Goal: Transaction & Acquisition: Purchase product/service

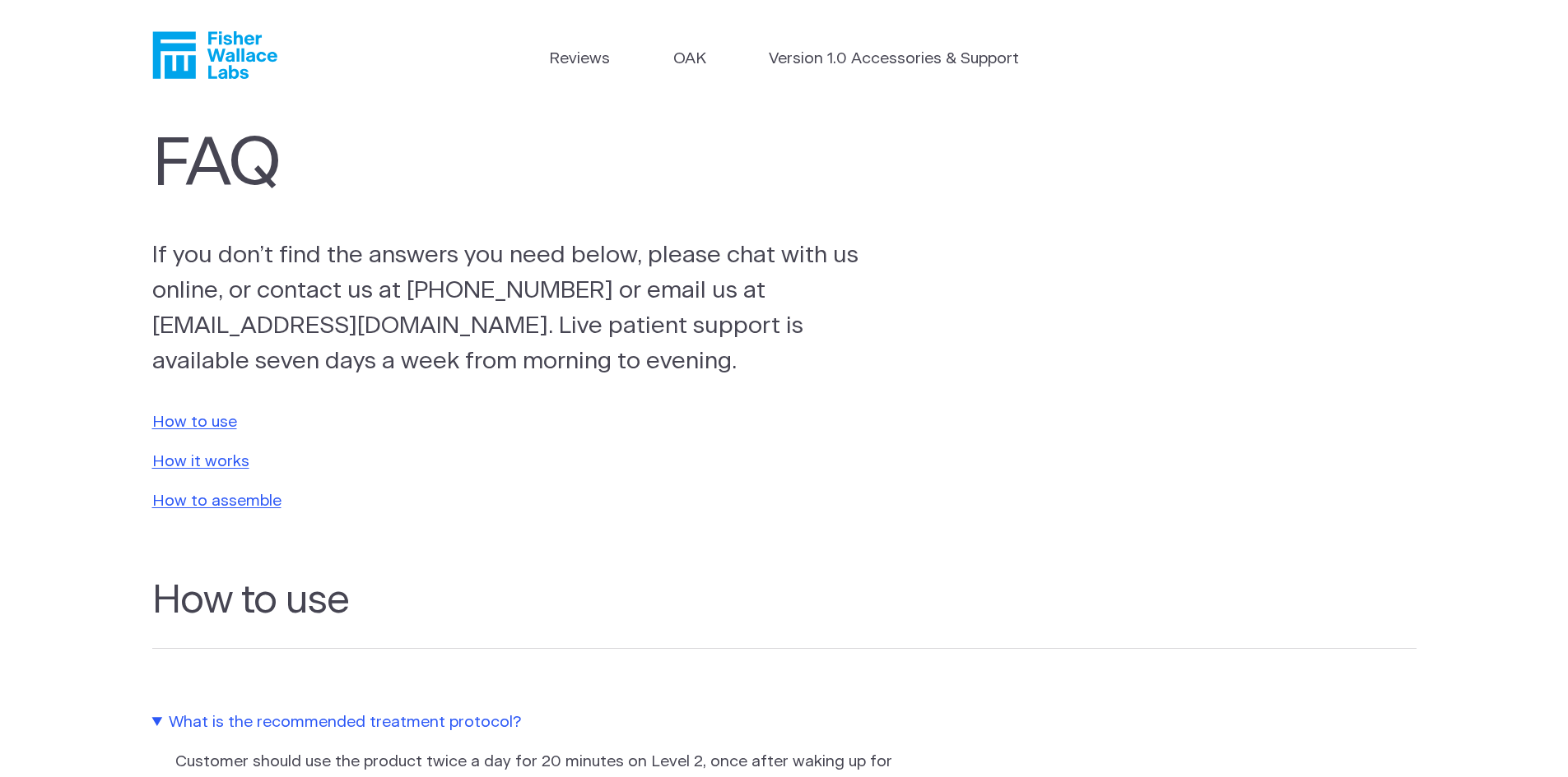
scroll to position [540, 0]
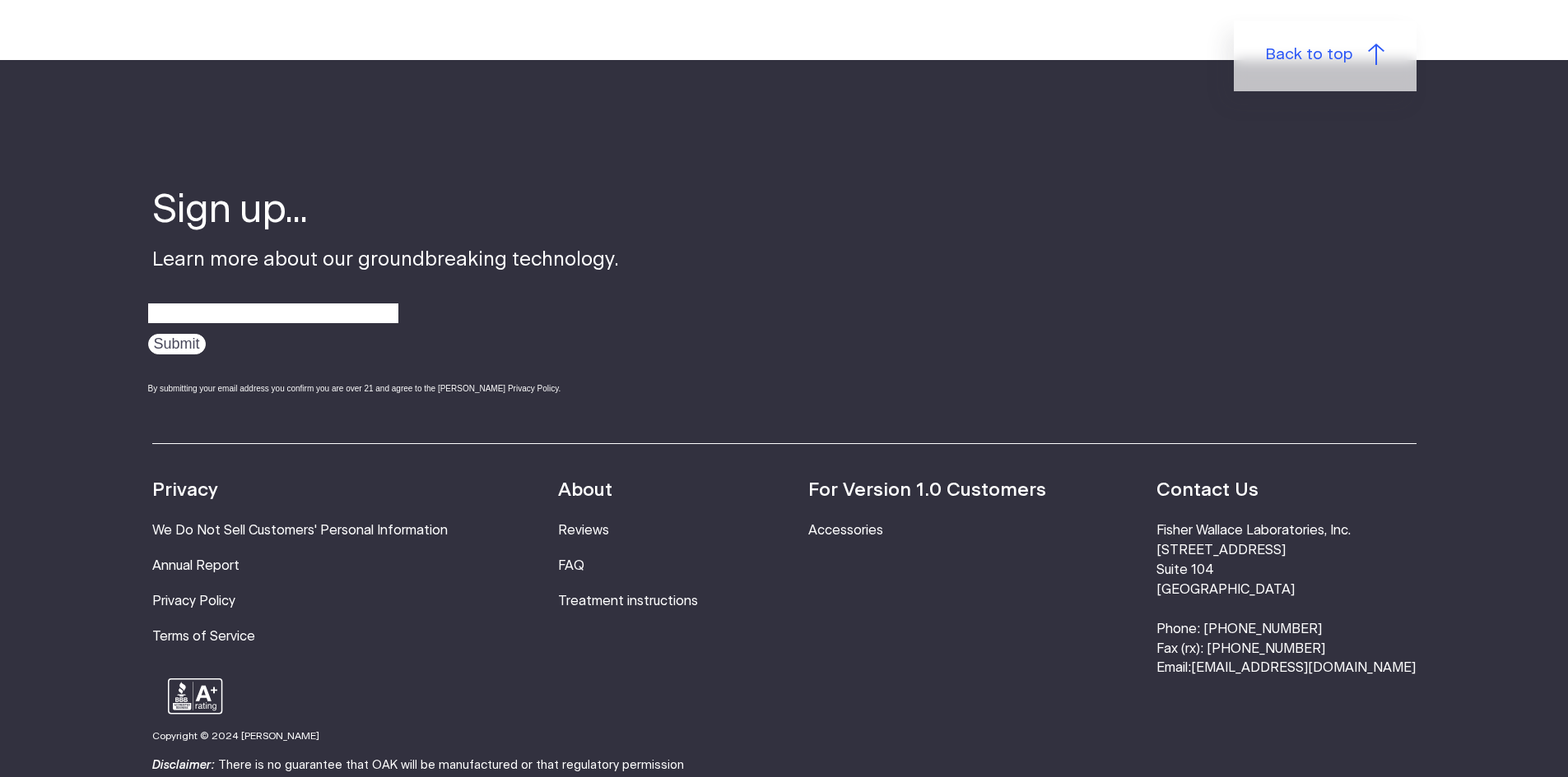
scroll to position [2077, 0]
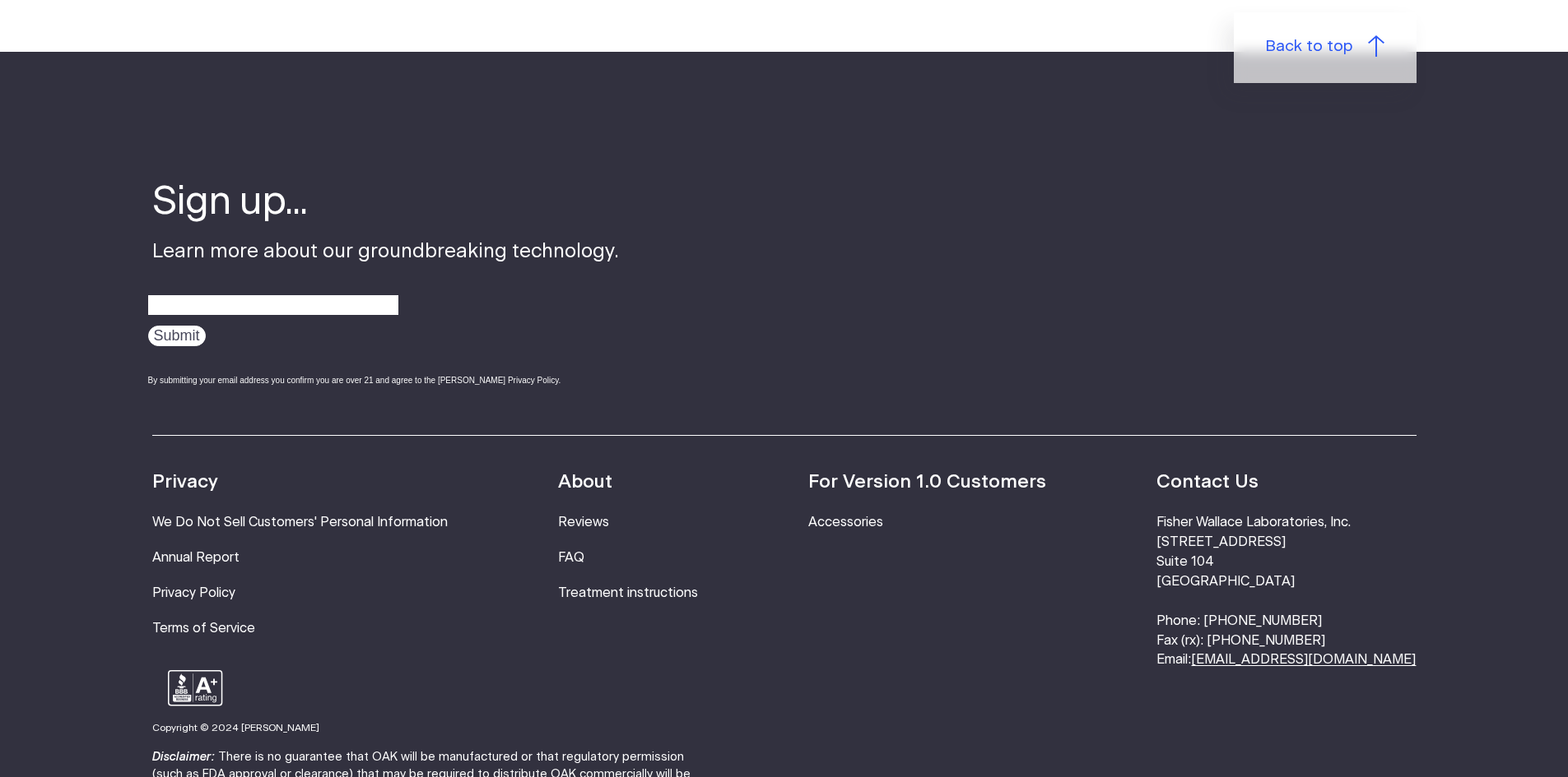
click at [1274, 653] on link "[EMAIL_ADDRESS][DOMAIN_NAME]" at bounding box center [1302, 659] width 224 height 13
drag, startPoint x: 1258, startPoint y: 637, endPoint x: 1409, endPoint y: 652, distance: 151.7
click at [1409, 652] on footer "Sign up... Learn more about our groundbreaking technology. Submit By submitting…" at bounding box center [784, 512] width 1568 height 923
drag, startPoint x: 1394, startPoint y: 627, endPoint x: 1262, endPoint y: 641, distance: 132.7
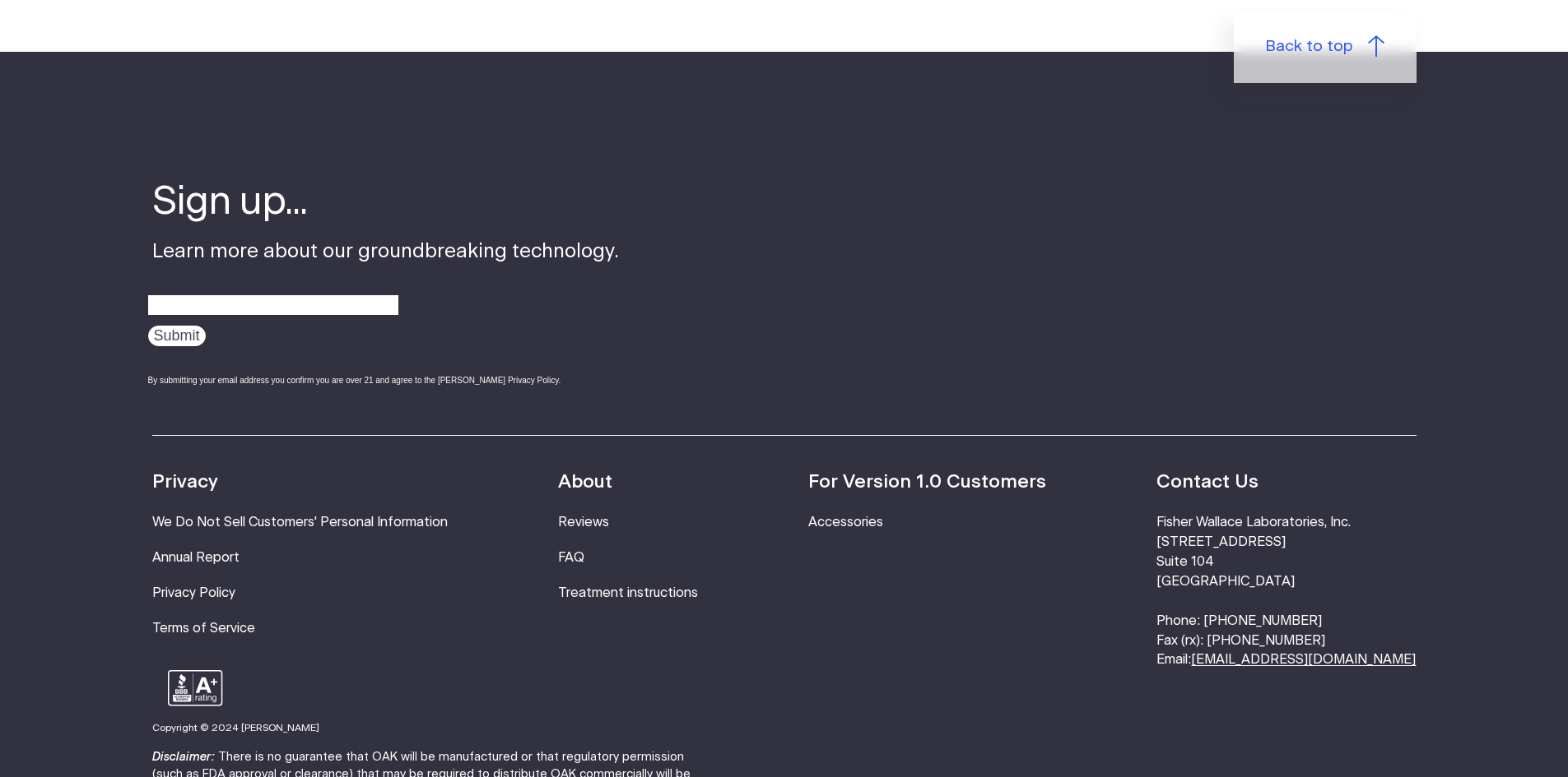
click at [1262, 653] on link "[EMAIL_ADDRESS][DOMAIN_NAME]" at bounding box center [1302, 659] width 224 height 13
drag, startPoint x: 1226, startPoint y: 633, endPoint x: 1392, endPoint y: 662, distance: 168.5
click at [1392, 662] on footer "Sign up... Learn more about our groundbreaking technology. Submit By submitting…" at bounding box center [784, 512] width 1568 height 923
copy footer "mail: info@fisherwallace.com"
click at [674, 587] on link "Treatment instructions" at bounding box center [628, 593] width 140 height 13
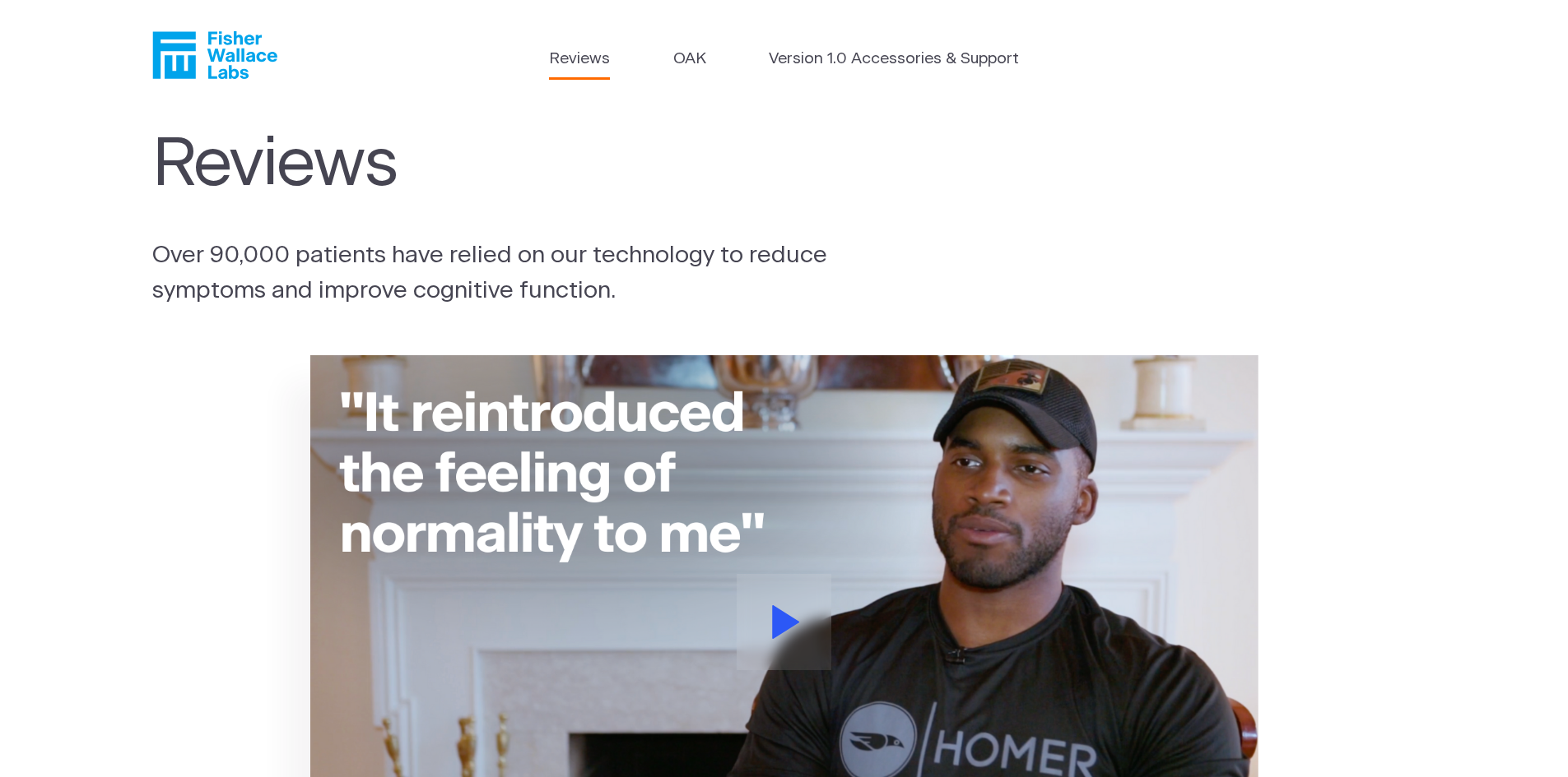
scroll to position [430, 0]
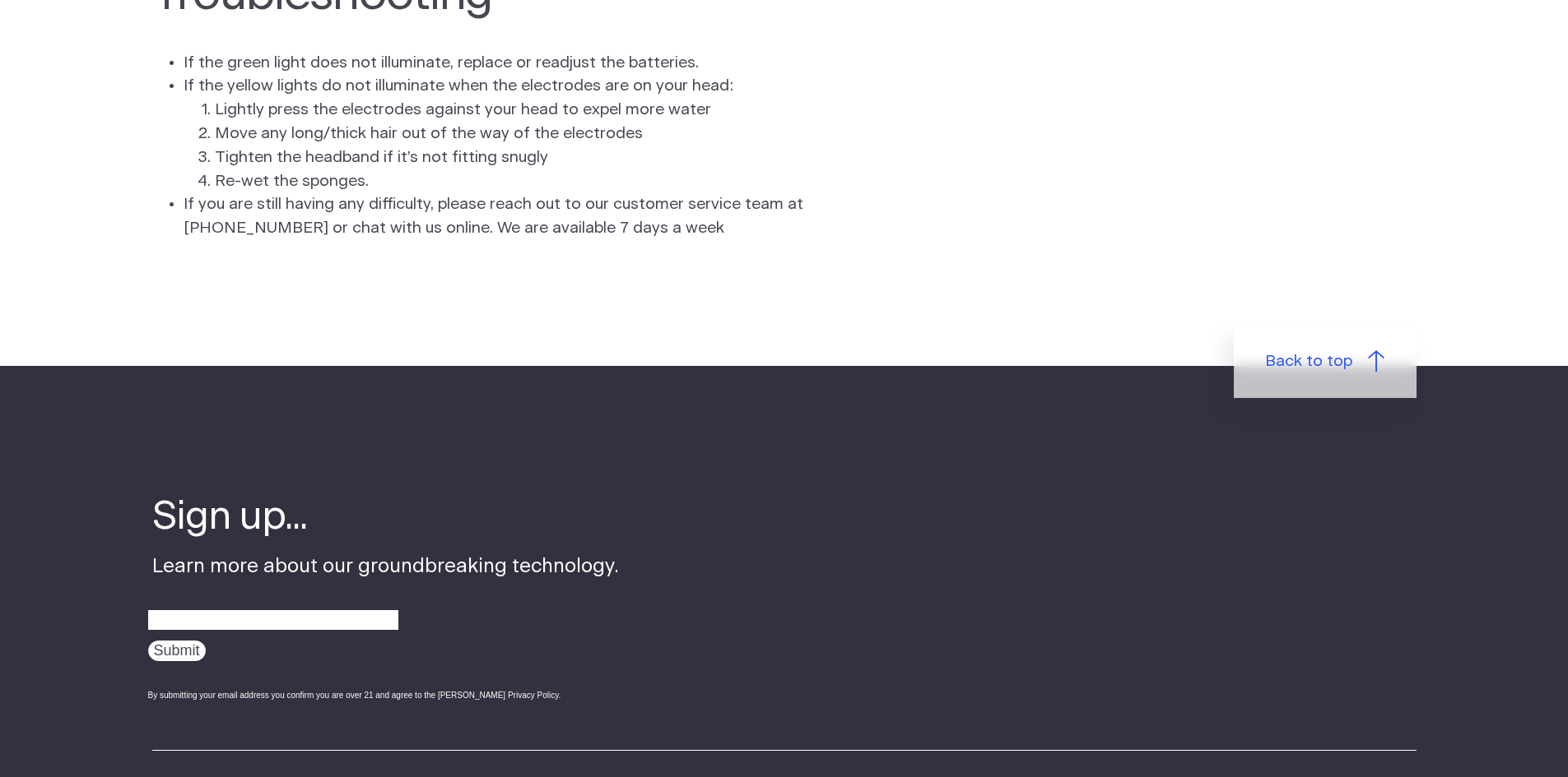
scroll to position [4933, 0]
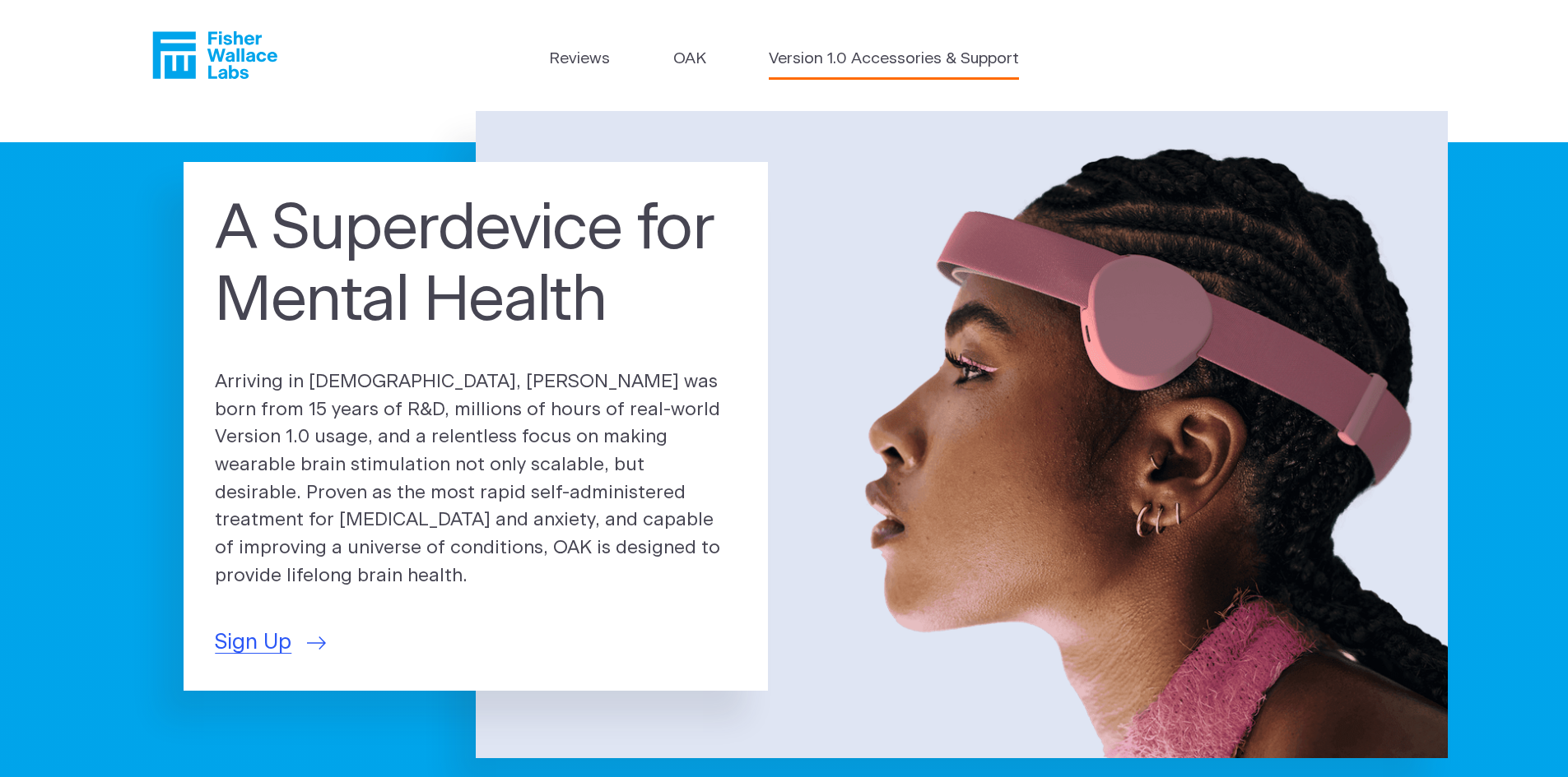
click at [922, 60] on link "Version 1.0 Accessories & Support" at bounding box center [894, 59] width 250 height 24
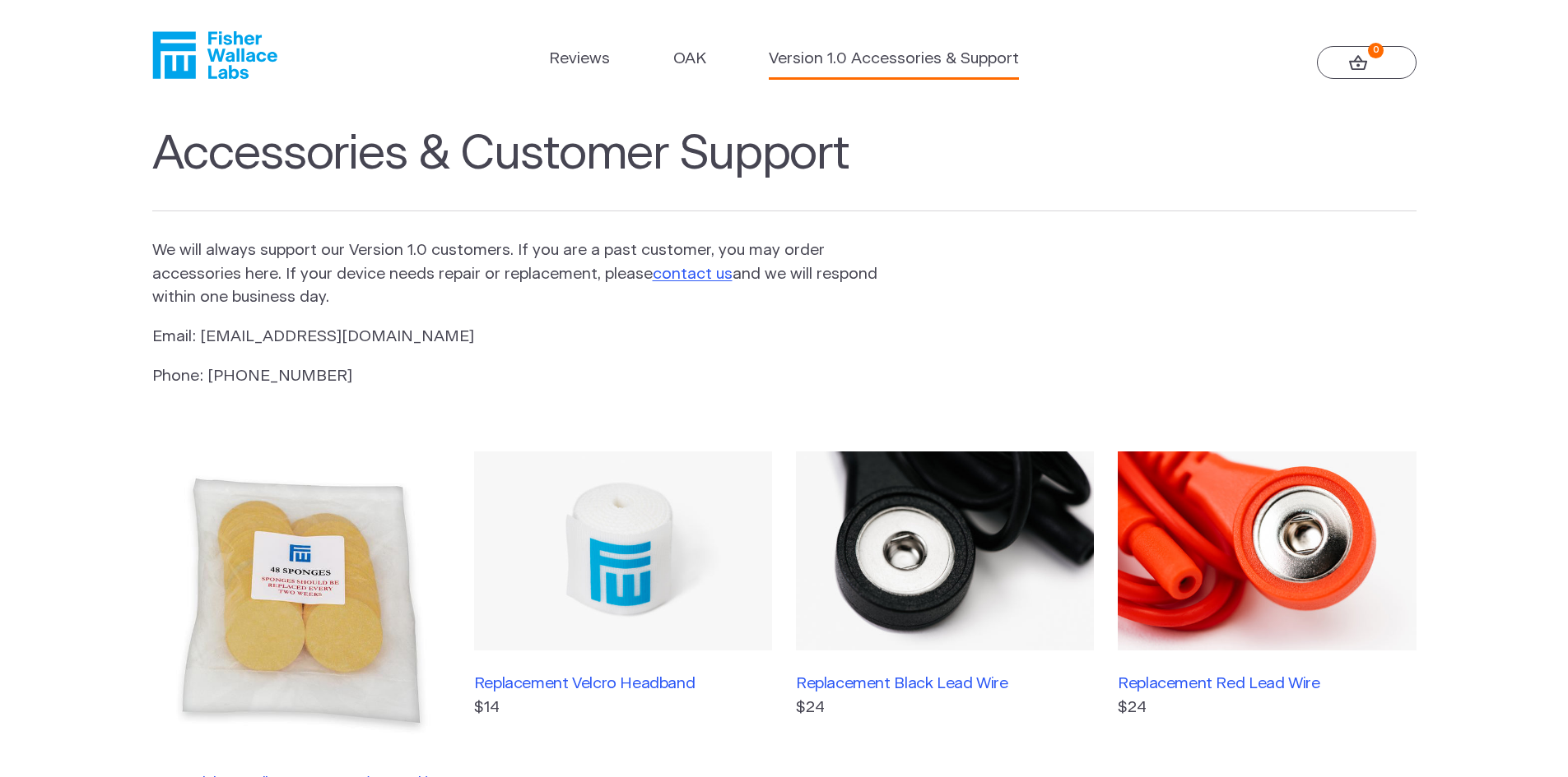
click at [623, 558] on img at bounding box center [623, 551] width 298 height 199
click at [306, 615] on img at bounding box center [300, 600] width 298 height 298
click at [633, 574] on img at bounding box center [623, 551] width 298 height 199
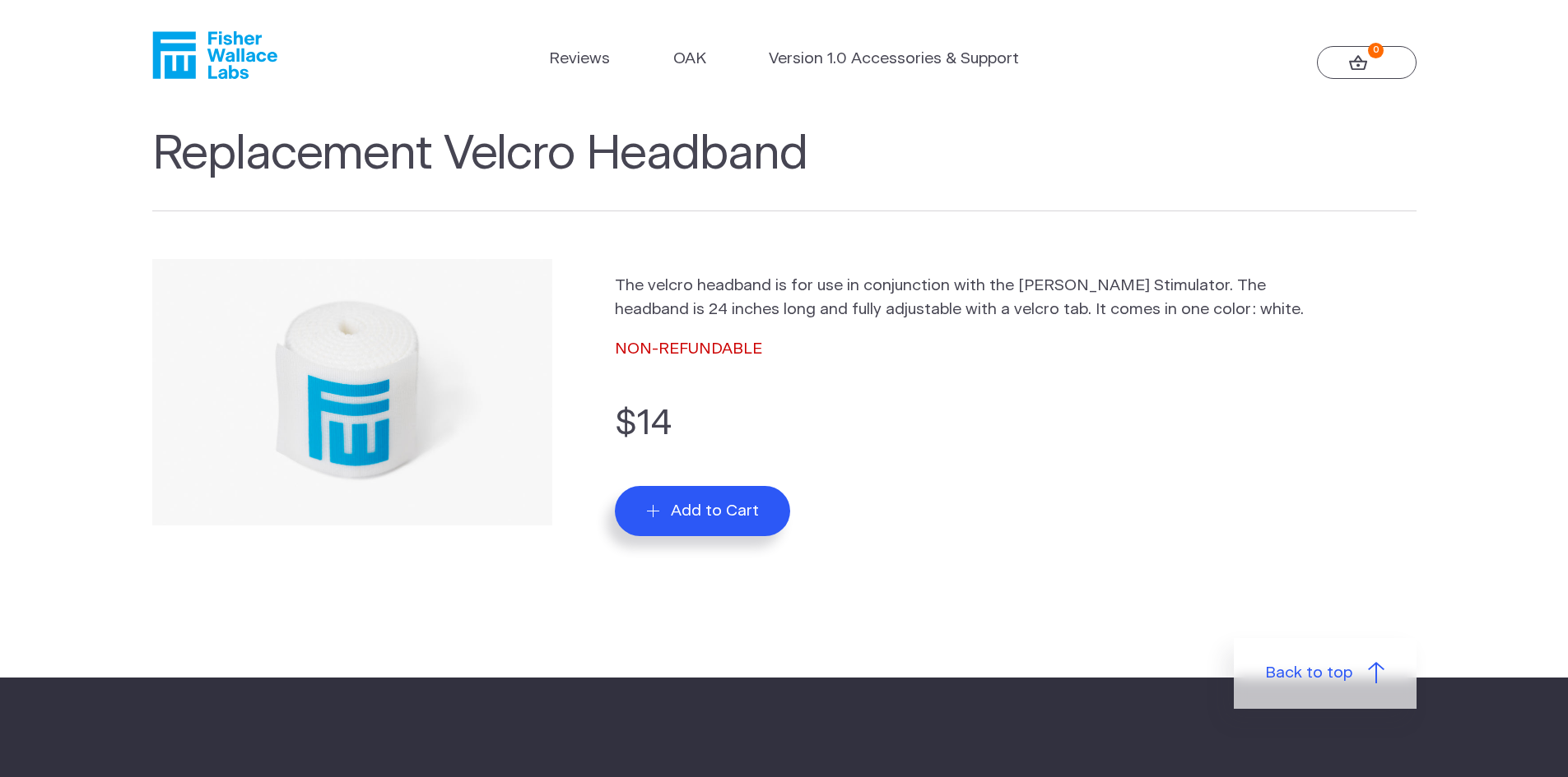
click at [722, 518] on span "Add to Cart" at bounding box center [715, 512] width 88 height 19
click at [697, 505] on span "Add to Cart" at bounding box center [715, 512] width 88 height 19
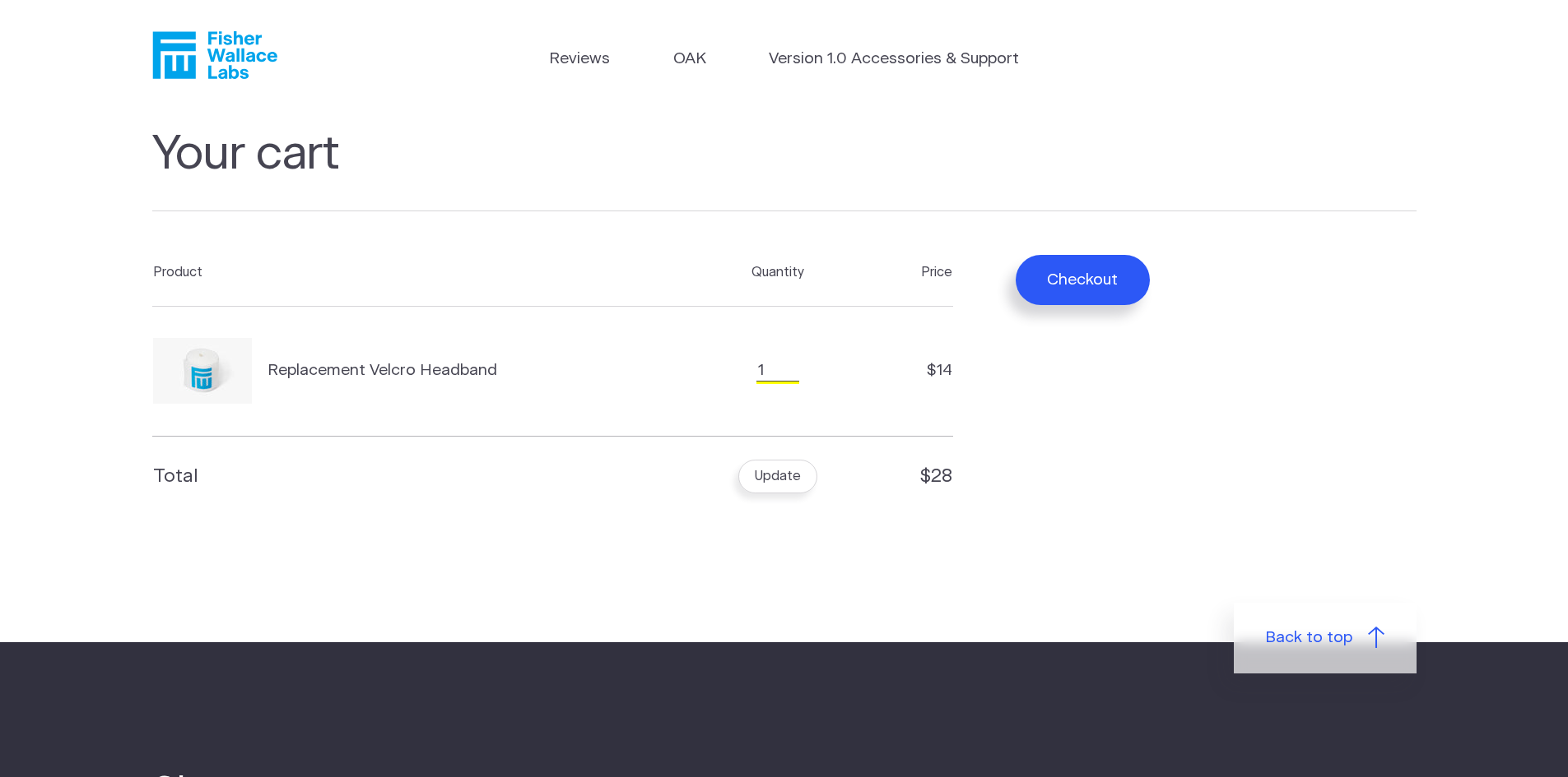
type input "1"
click at [791, 375] on input "1" at bounding box center [777, 371] width 43 height 21
click at [780, 467] on button "Update" at bounding box center [777, 477] width 79 height 33
click at [1099, 266] on button "Checkout" at bounding box center [1083, 279] width 135 height 50
